Goal: Find specific page/section

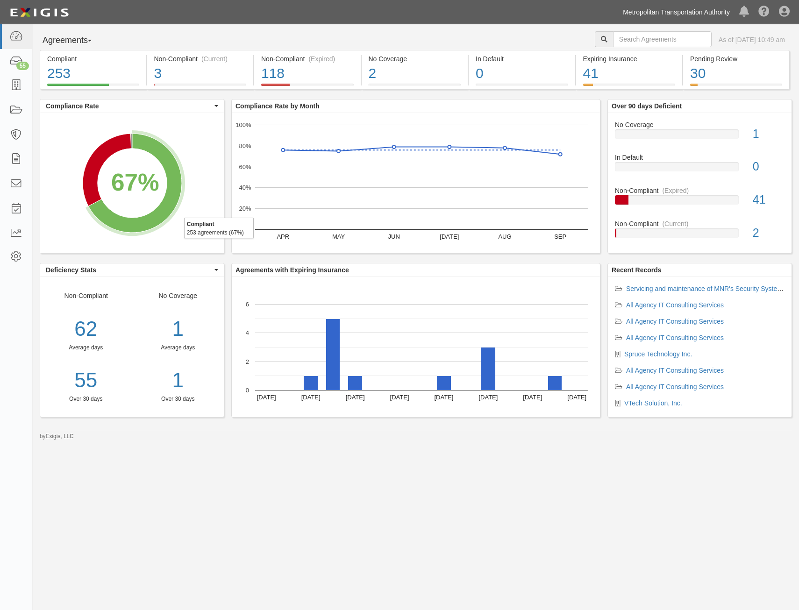
click at [653, 10] on link "Metropolitan Transportation Authority" at bounding box center [676, 12] width 116 height 19
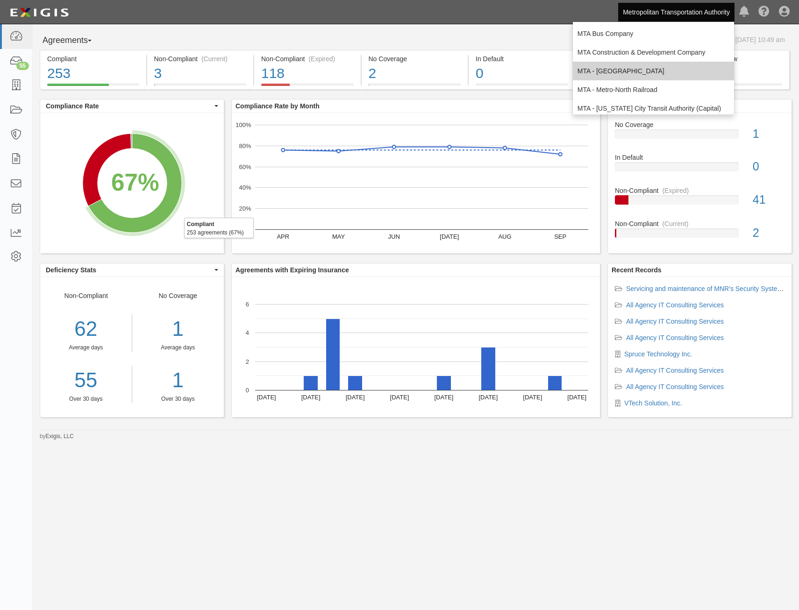
scroll to position [62, 0]
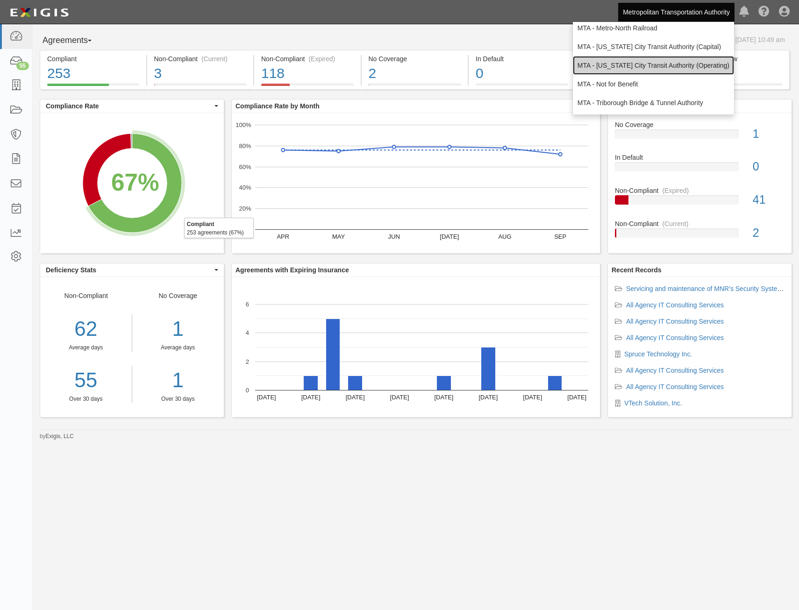
click at [672, 64] on link "MTA - [US_STATE] City Transit Authority (Operating)" at bounding box center [653, 65] width 161 height 19
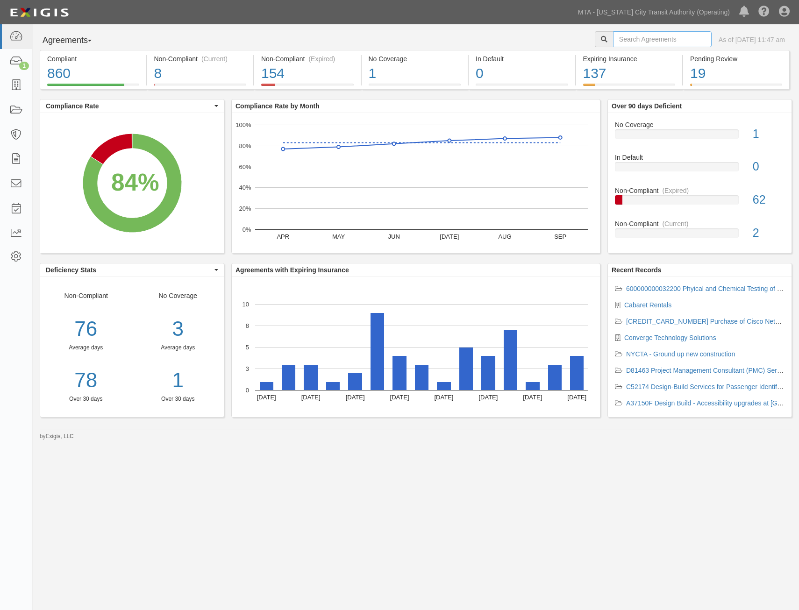
click at [629, 41] on input "text" at bounding box center [662, 39] width 99 height 16
type input "metals"
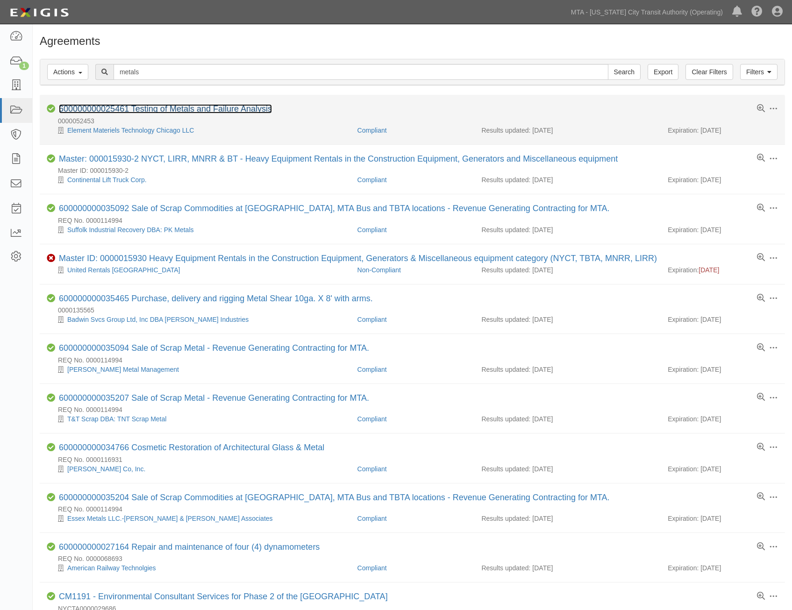
click at [241, 109] on link "600000000025461 Testing of Metals and Failure Analysis" at bounding box center [165, 108] width 213 height 9
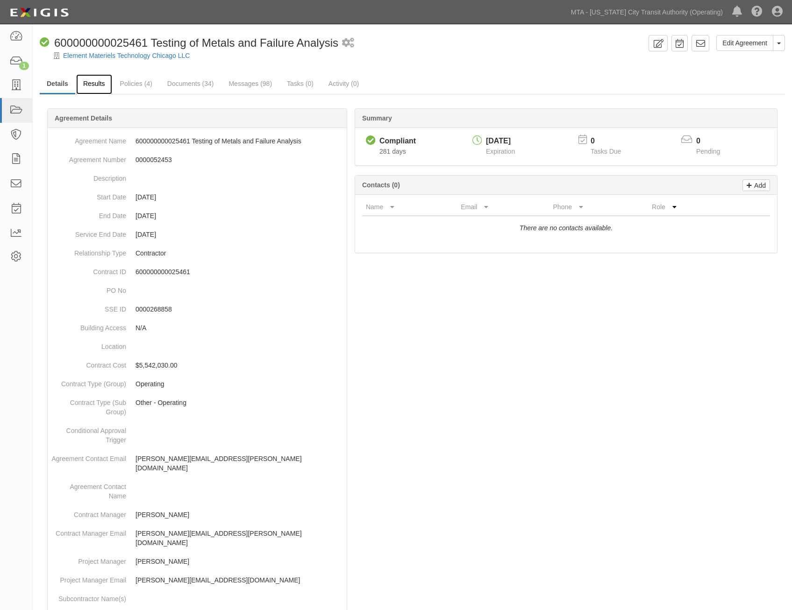
click at [88, 86] on link "Results" at bounding box center [94, 84] width 36 height 20
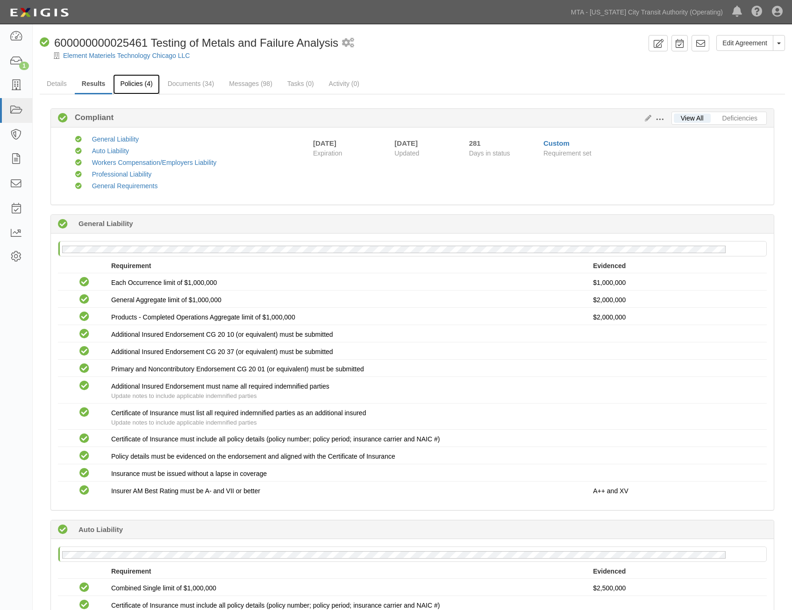
click at [141, 79] on link "Policies (4)" at bounding box center [136, 84] width 46 height 20
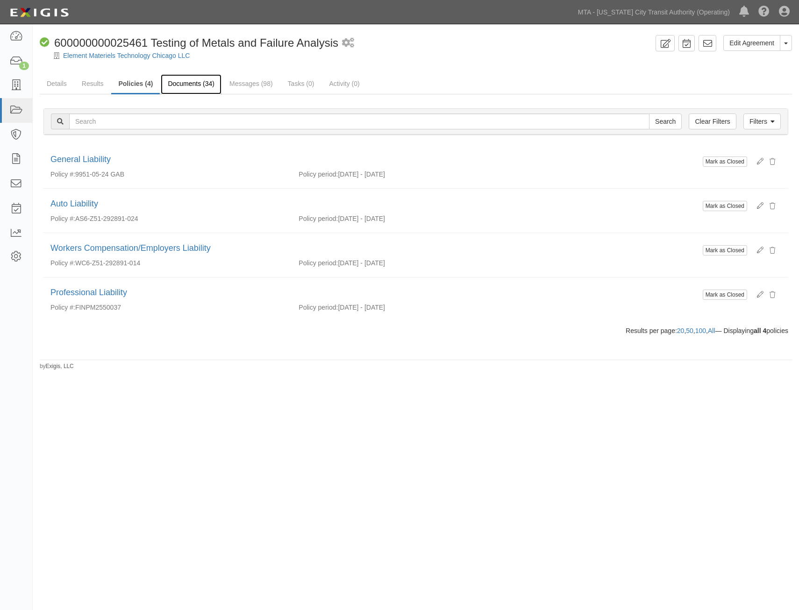
click at [192, 79] on link "Documents (34)" at bounding box center [191, 84] width 61 height 20
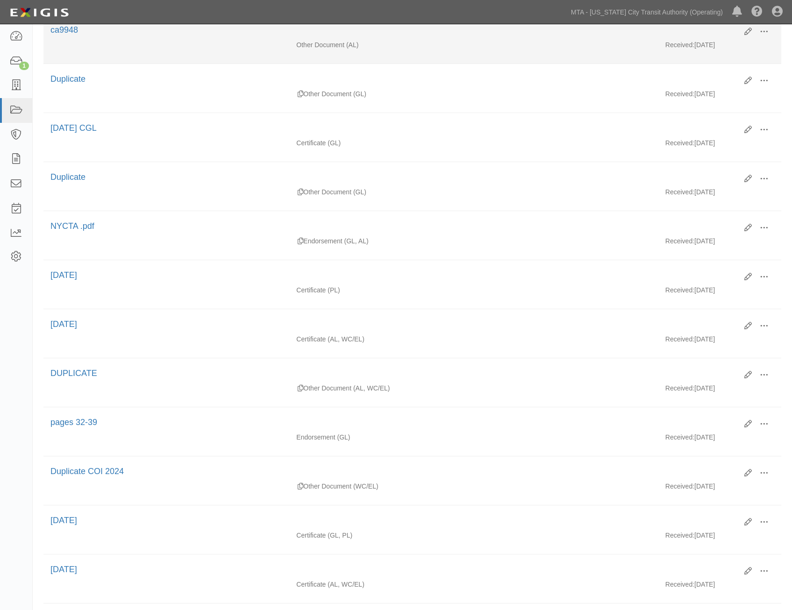
scroll to position [422, 0]
